Goal: Browse casually

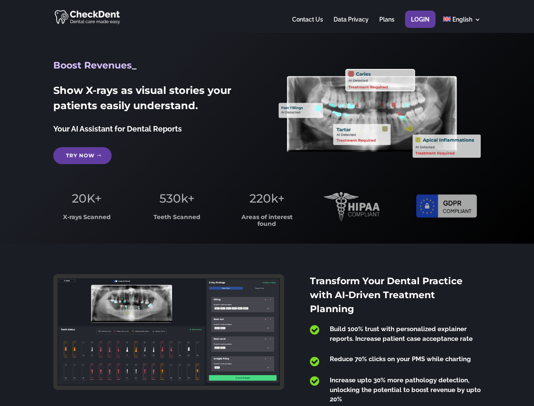
click at [267, 203] on span "220k+" at bounding box center [266, 198] width 35 height 14
click at [267, 16] on div at bounding box center [266, 16] width 427 height 33
click at [267, 203] on span "220k+" at bounding box center [266, 198] width 35 height 14
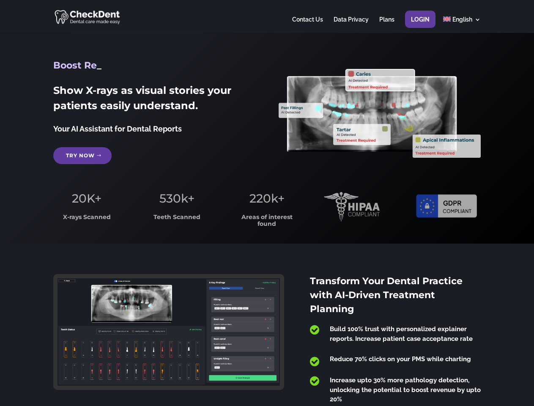
click at [267, 16] on div at bounding box center [266, 16] width 427 height 33
